Goal: Information Seeking & Learning: Find specific page/section

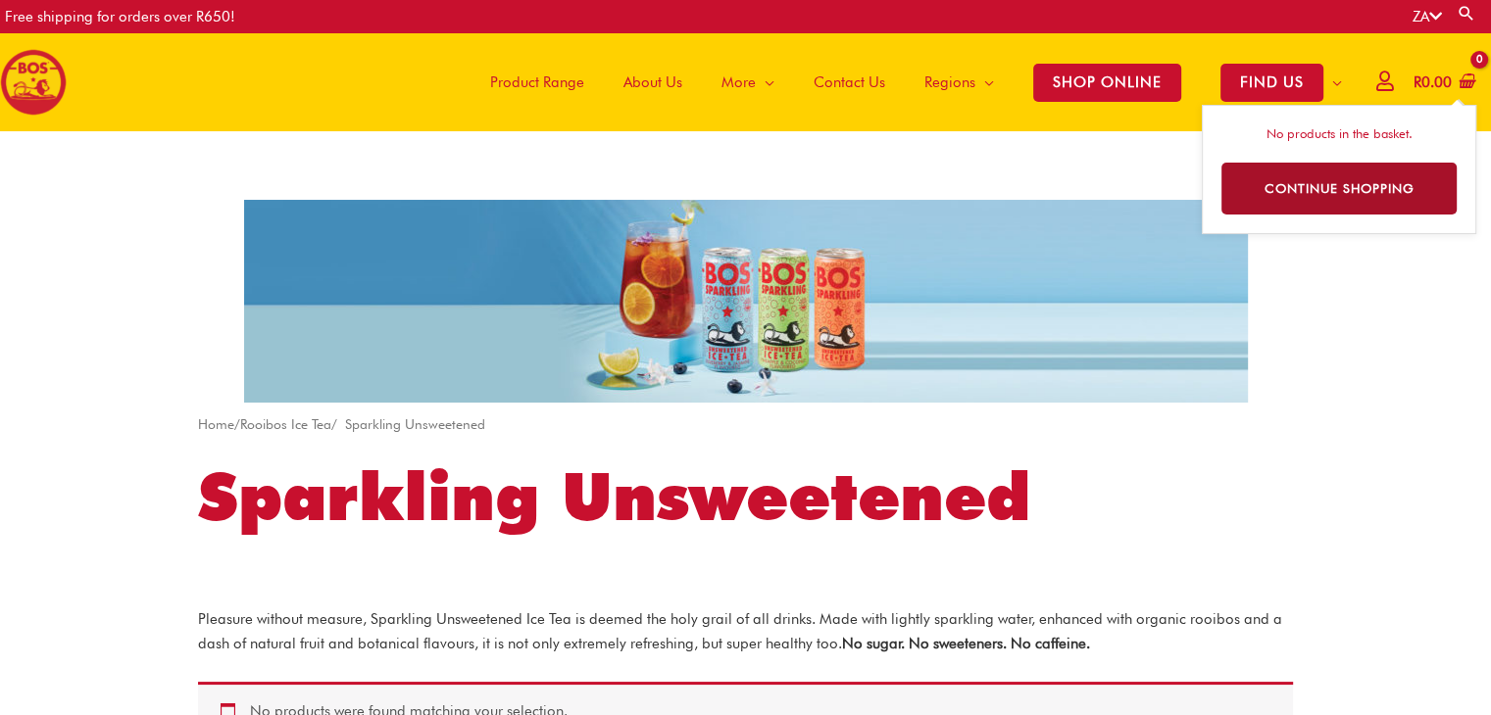
click at [1349, 205] on link "Continue Shopping" at bounding box center [1339, 189] width 236 height 52
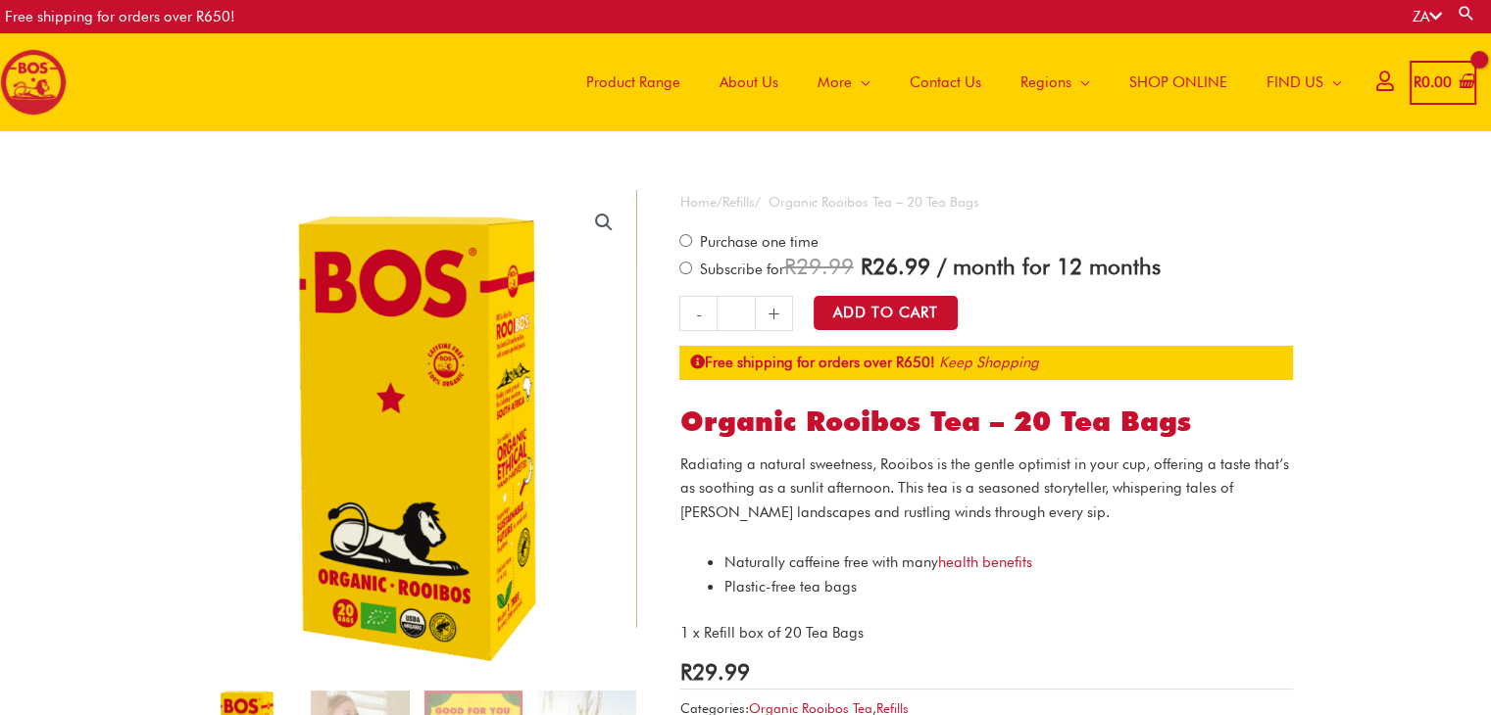
click at [945, 73] on span "Contact Us" at bounding box center [945, 82] width 72 height 59
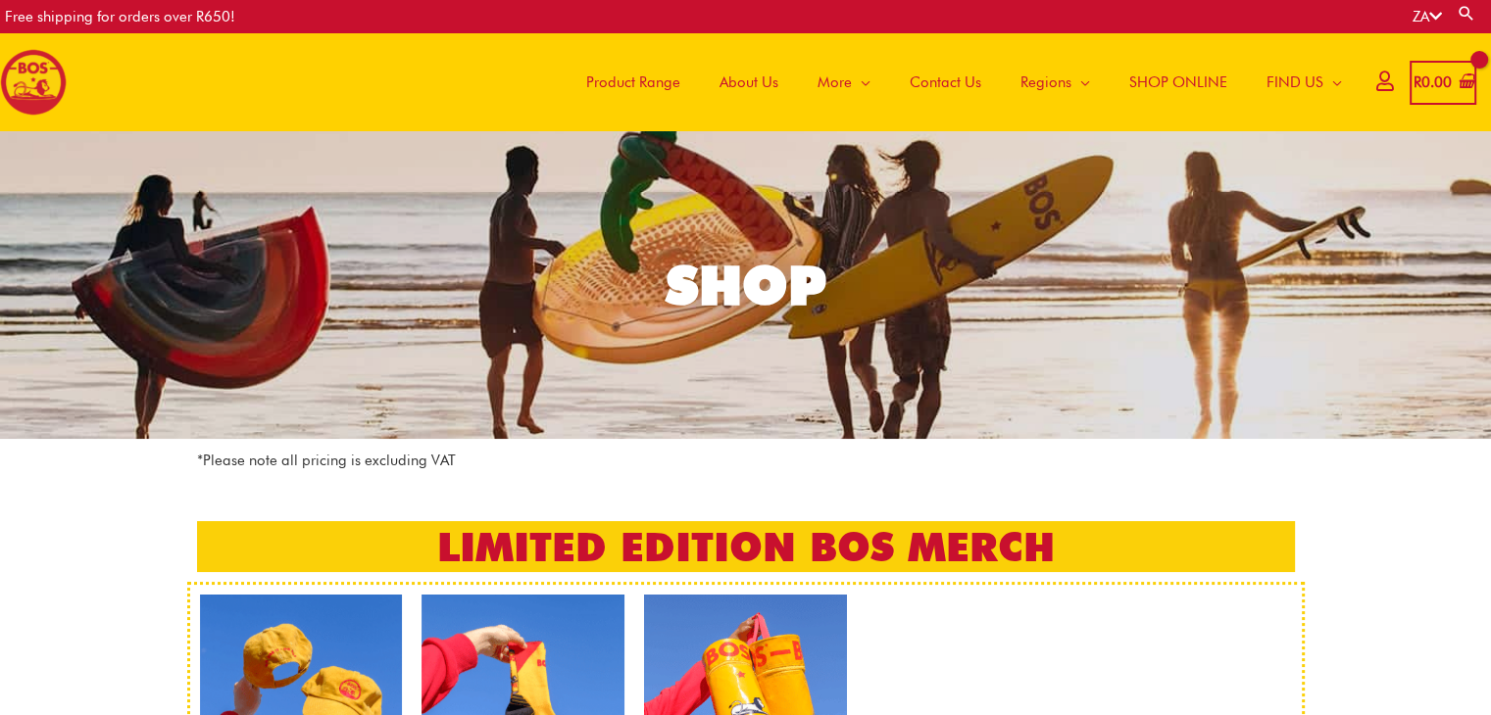
click at [1461, 13] on link "Search" at bounding box center [1466, 13] width 20 height 19
type input "*********"
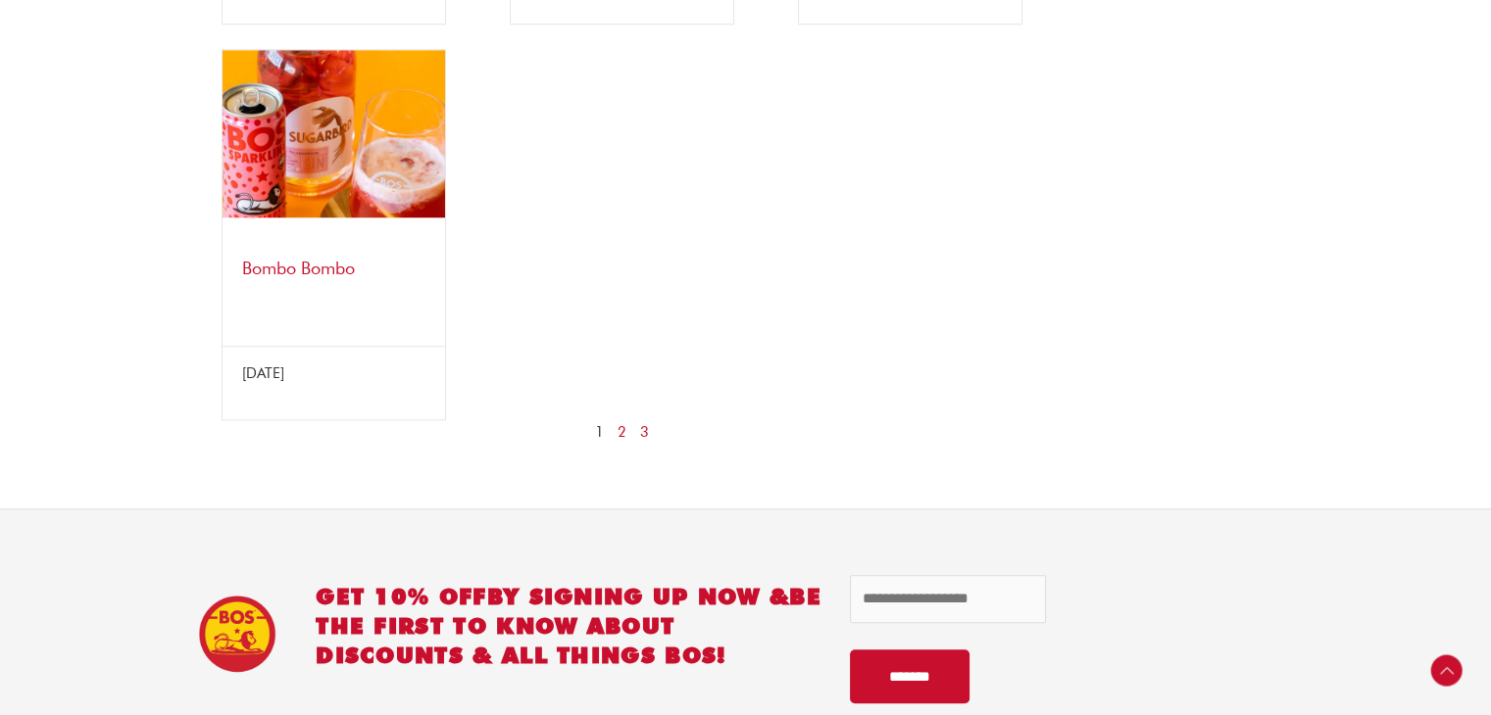
scroll to position [1704, 0]
click at [619, 431] on link "2" at bounding box center [621, 433] width 9 height 25
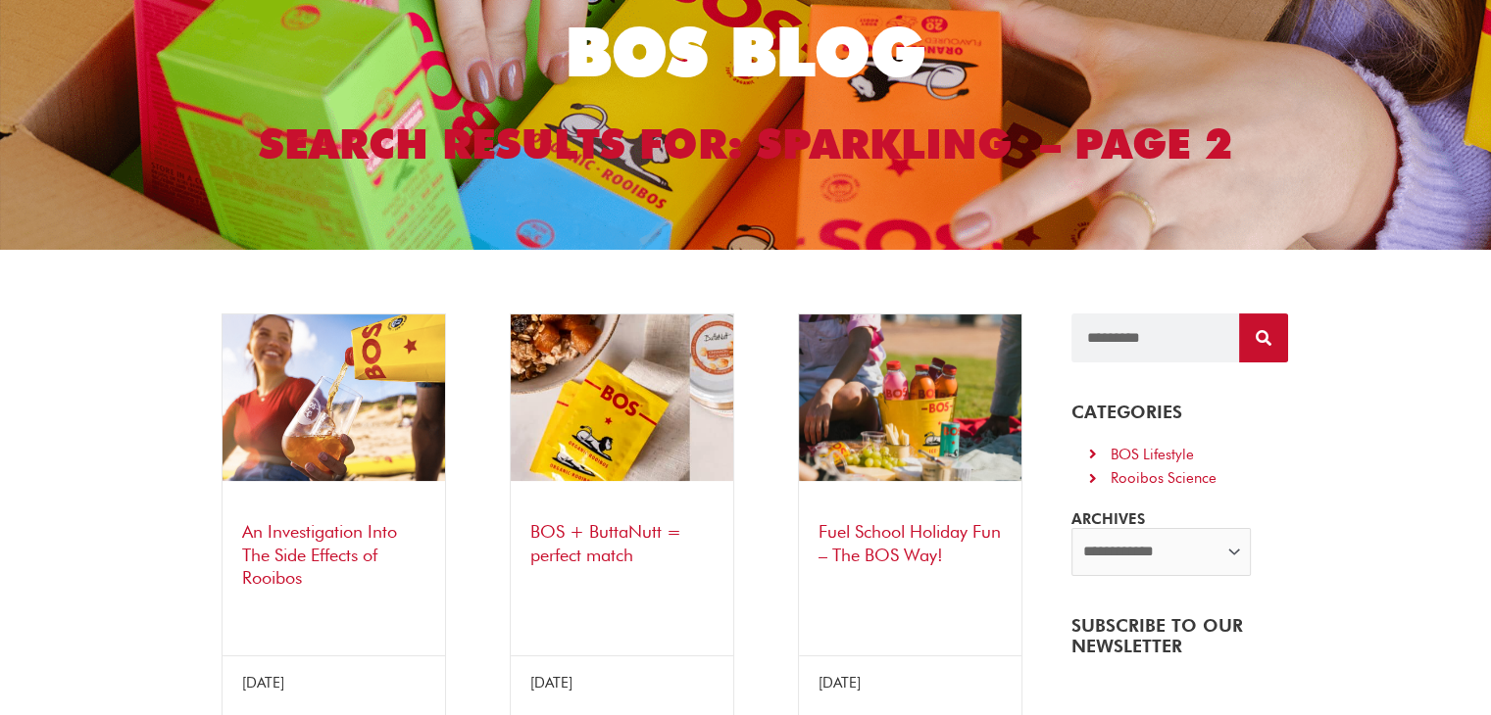
scroll to position [174, 0]
